Goal: Communication & Community: Answer question/provide support

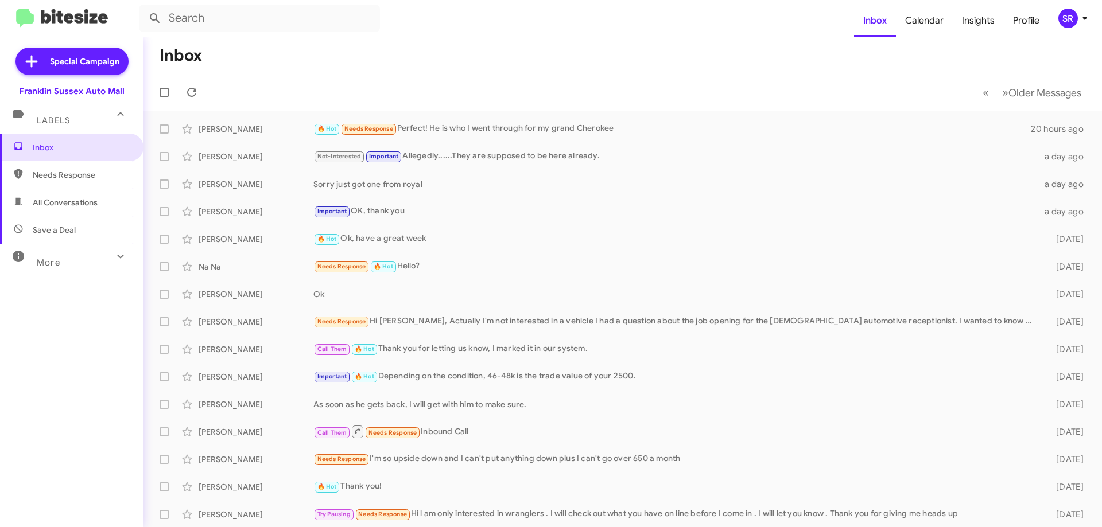
click at [87, 167] on span "Needs Response" at bounding box center [71, 175] width 143 height 28
type input "in:needs-response"
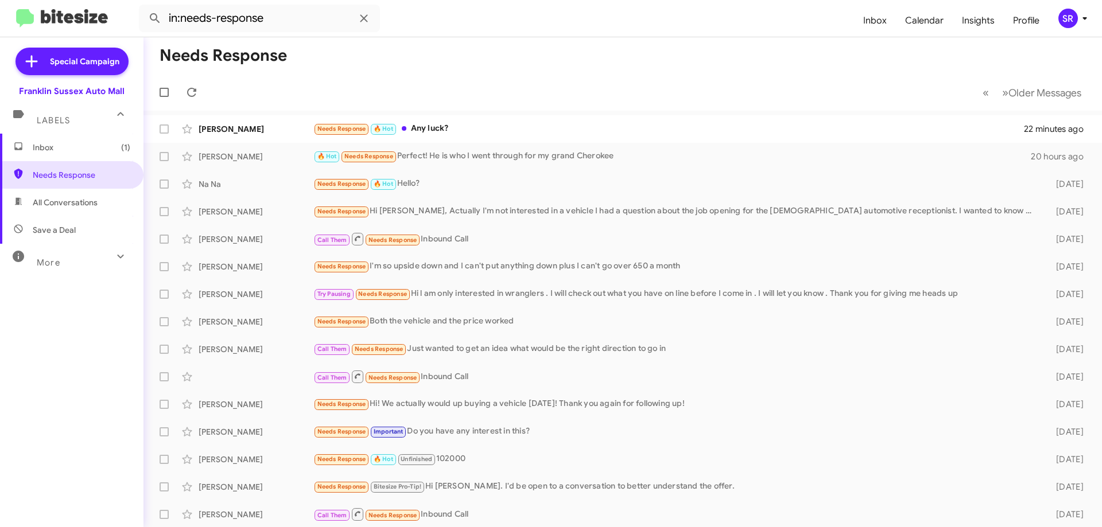
click at [71, 154] on span "Inbox (1)" at bounding box center [71, 148] width 143 height 28
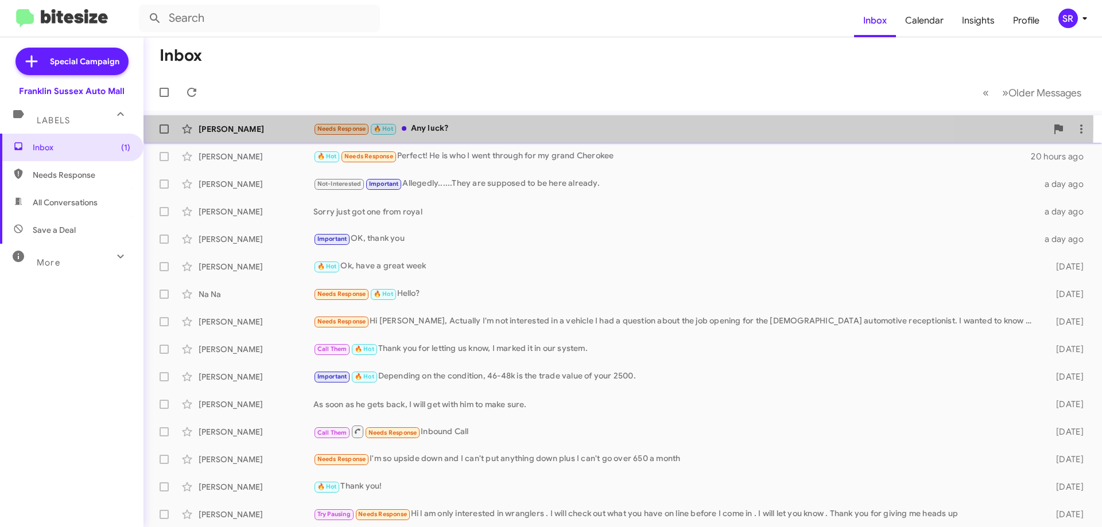
click at [440, 125] on div "Needs Response 🔥 Hot Any luck?" at bounding box center [679, 128] width 733 height 13
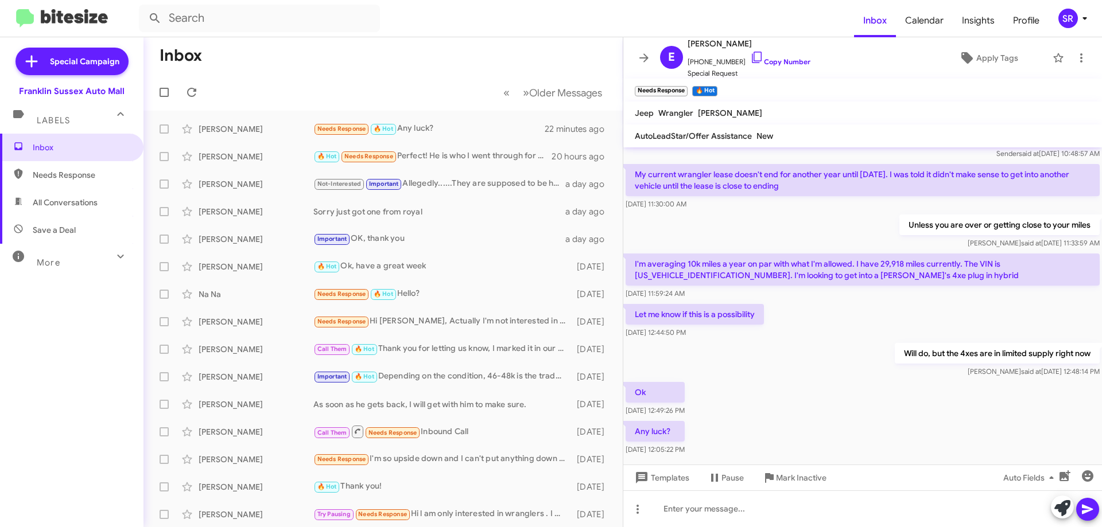
scroll to position [163, 0]
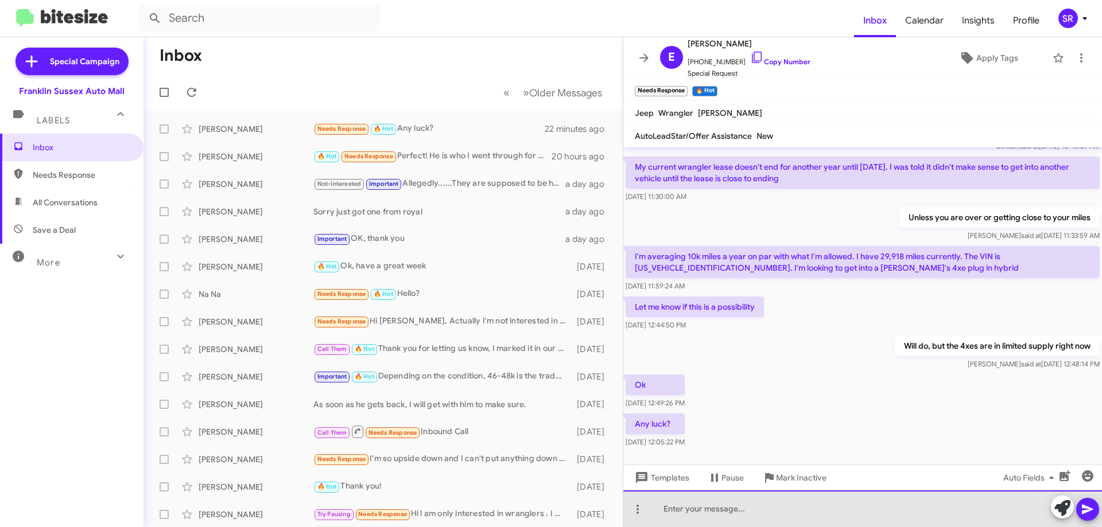
click at [704, 508] on div at bounding box center [862, 509] width 479 height 37
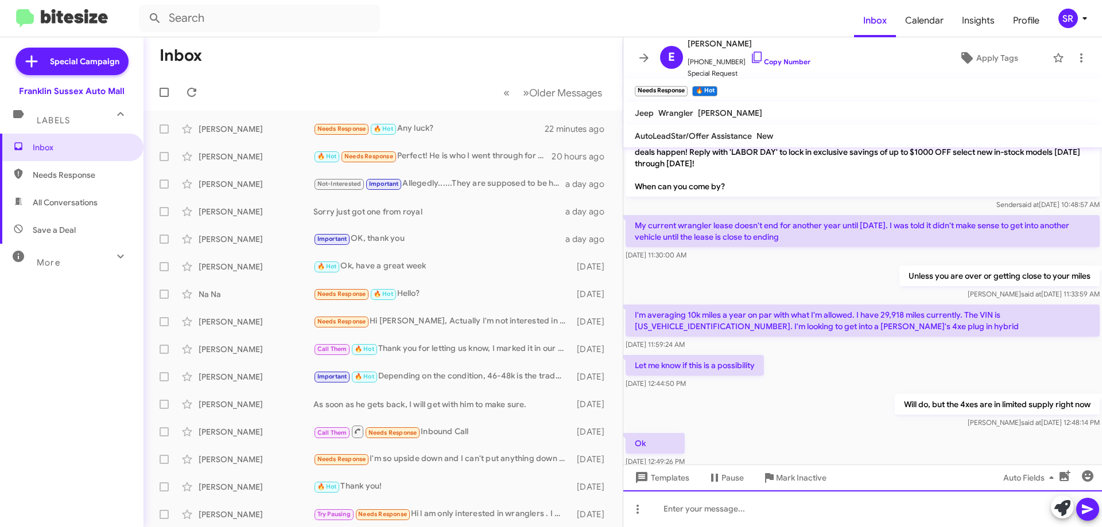
scroll to position [205, 0]
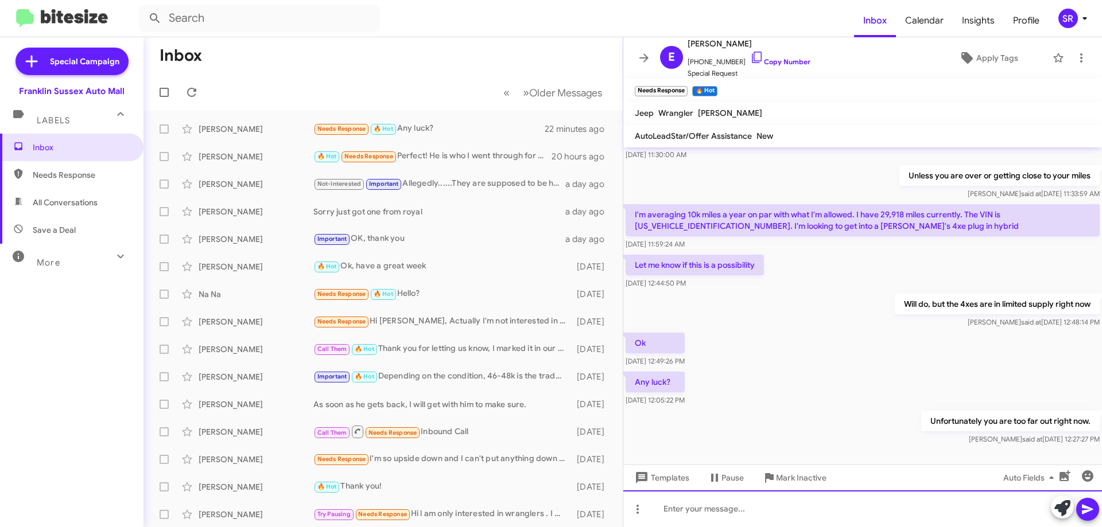
click at [767, 508] on div at bounding box center [862, 509] width 479 height 37
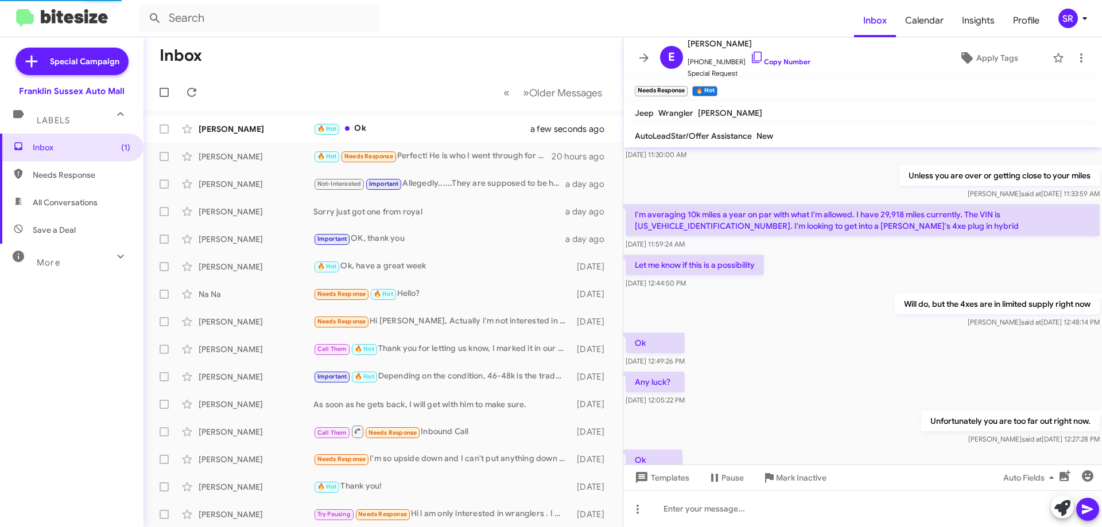
scroll to position [0, 0]
